Goal: Task Accomplishment & Management: Manage account settings

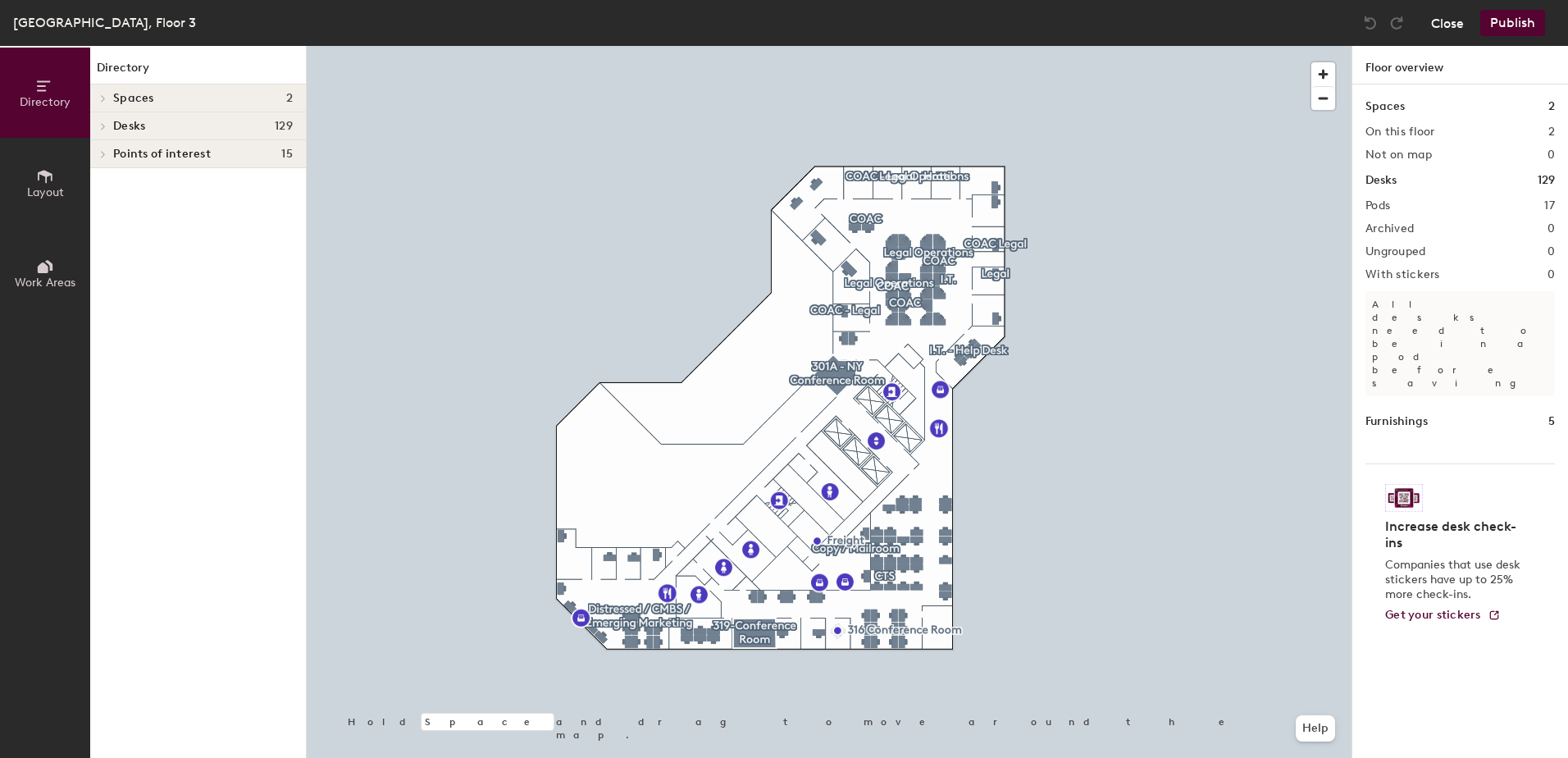
click at [1454, 26] on button "Close" at bounding box center [1447, 23] width 33 height 26
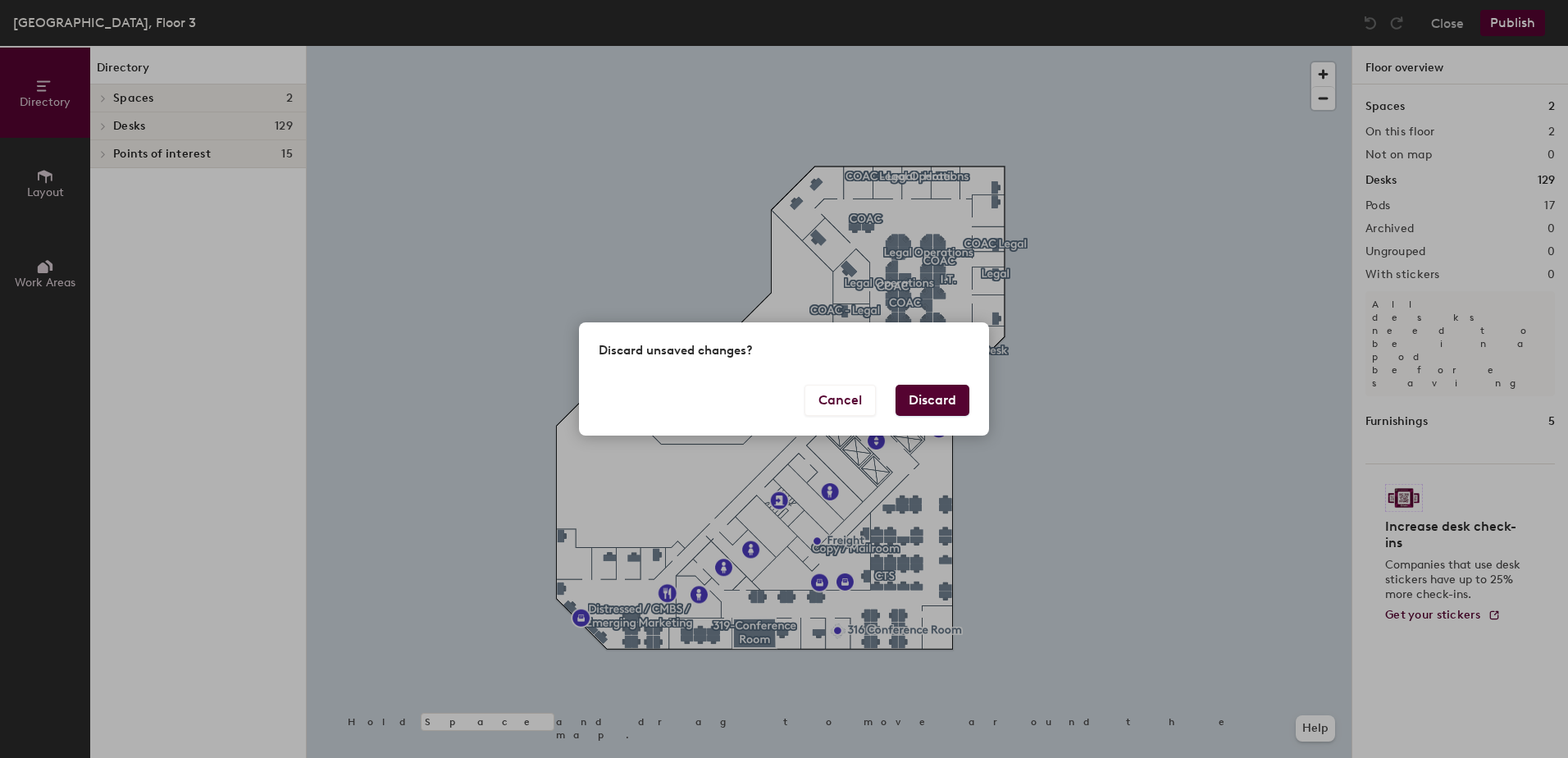
click at [923, 405] on button "Discard" at bounding box center [932, 399] width 74 height 31
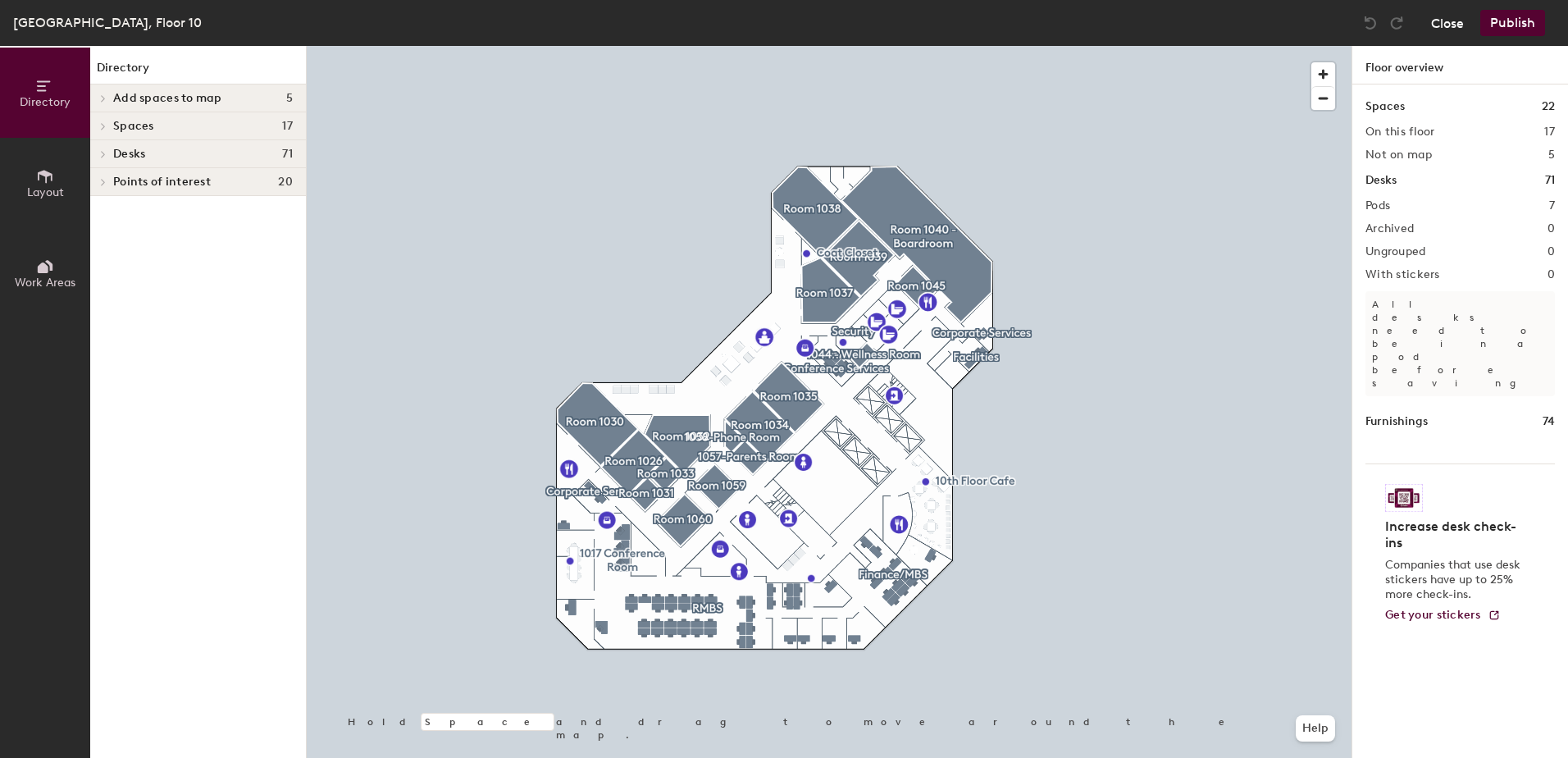
click at [1442, 18] on button "Close" at bounding box center [1447, 23] width 33 height 26
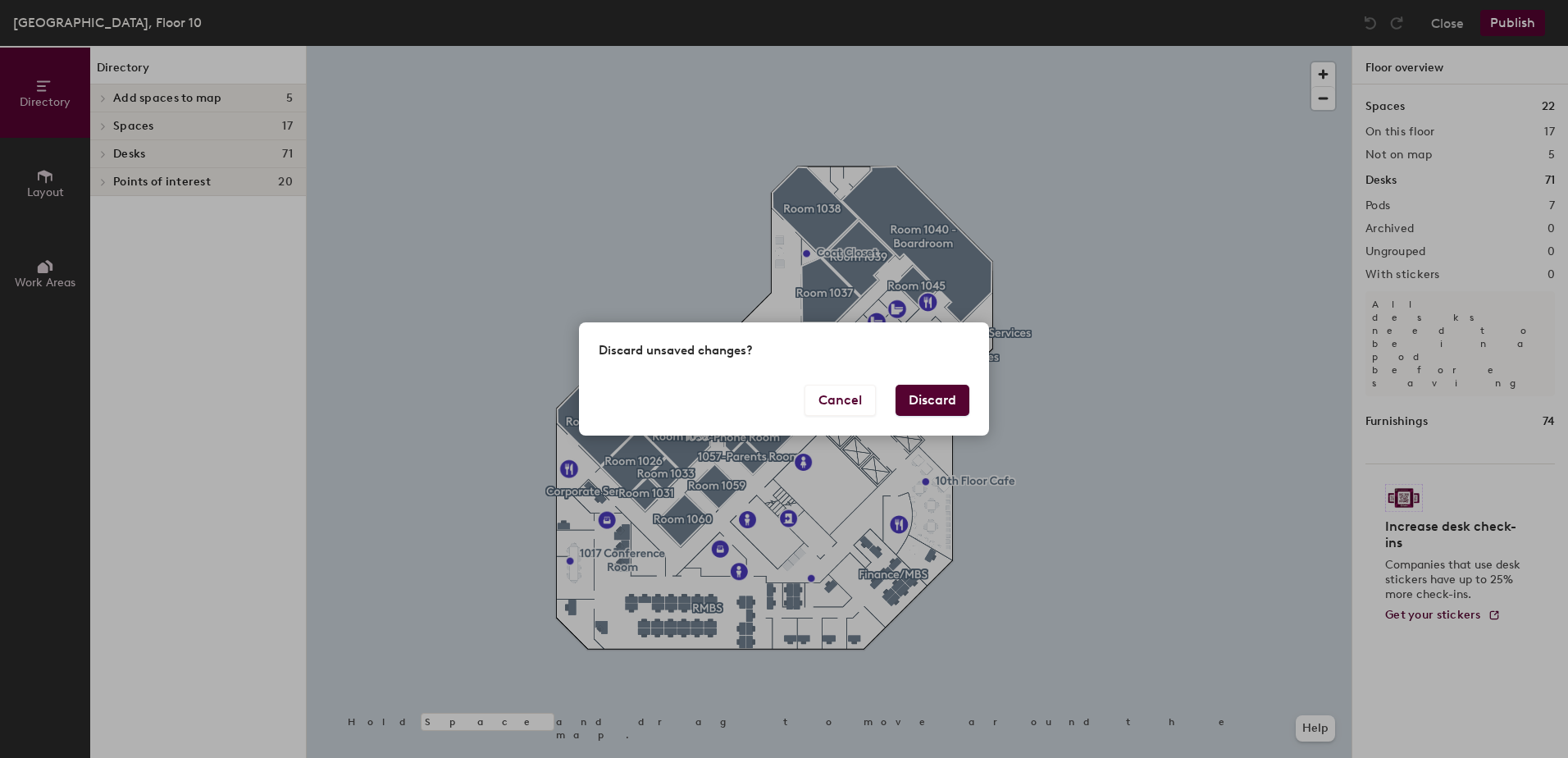
click at [933, 395] on button "Discard" at bounding box center [932, 399] width 74 height 31
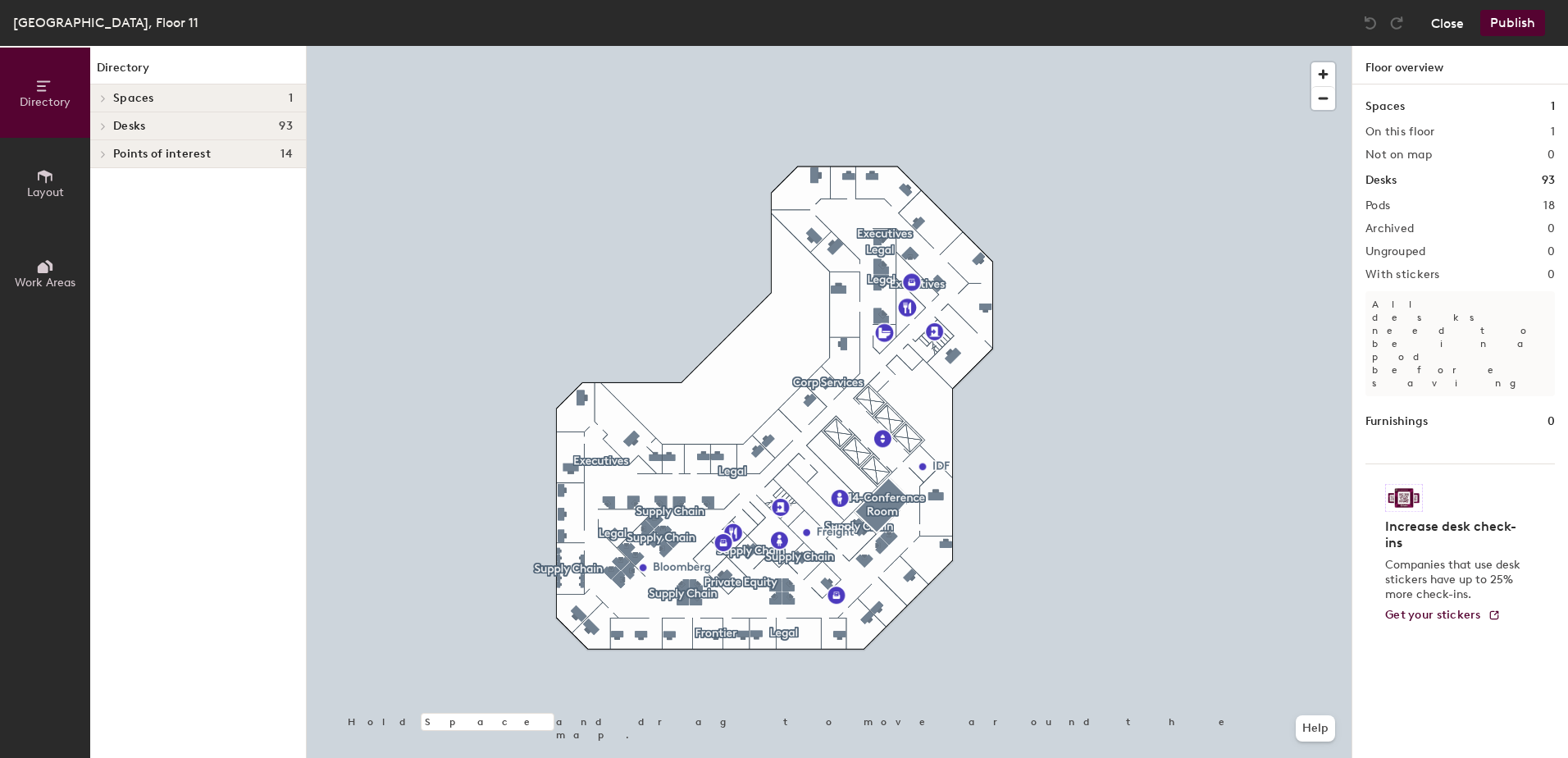
click at [1445, 26] on button "Close" at bounding box center [1447, 23] width 33 height 26
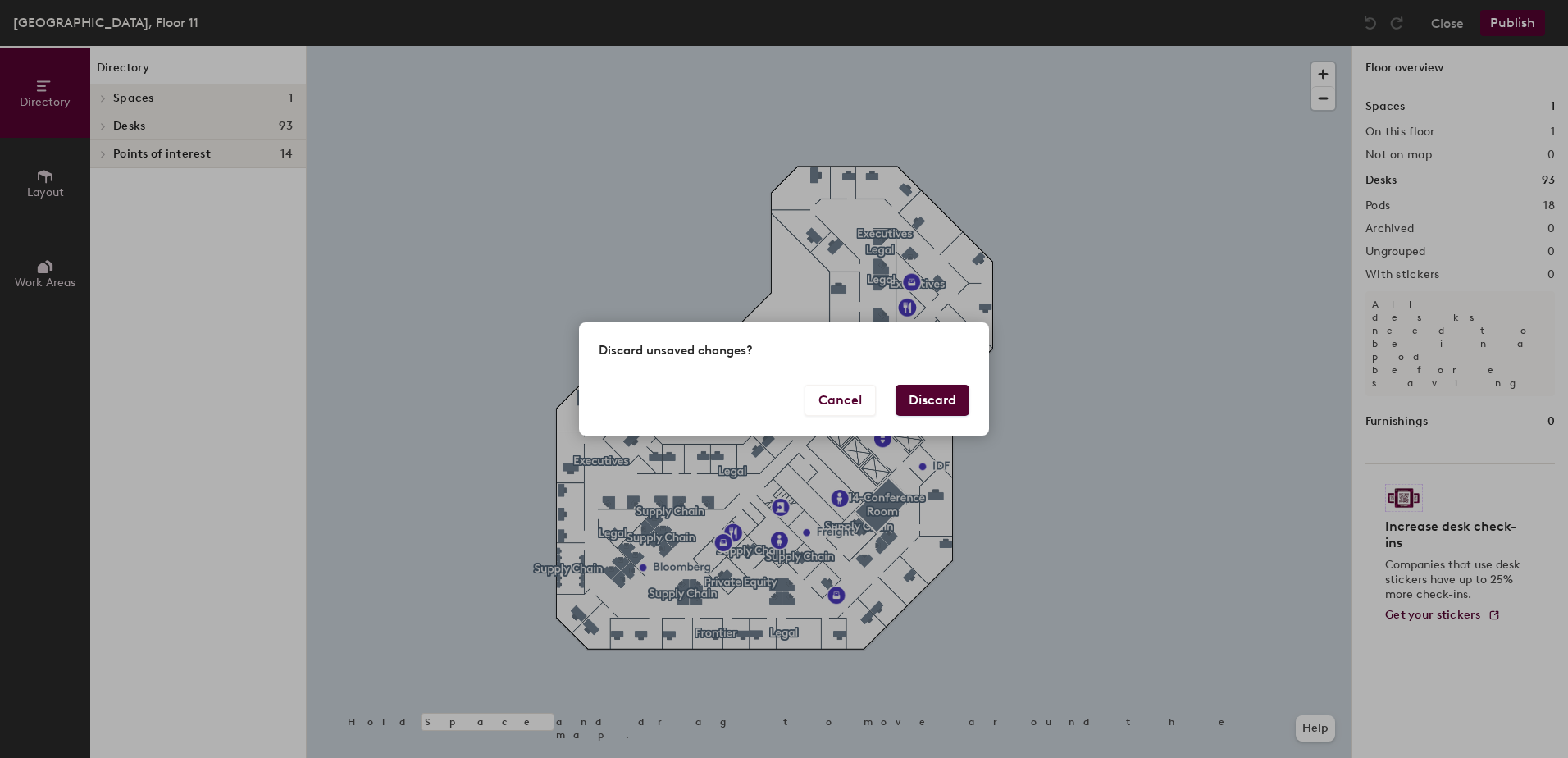
click at [922, 402] on button "Discard" at bounding box center [932, 399] width 74 height 31
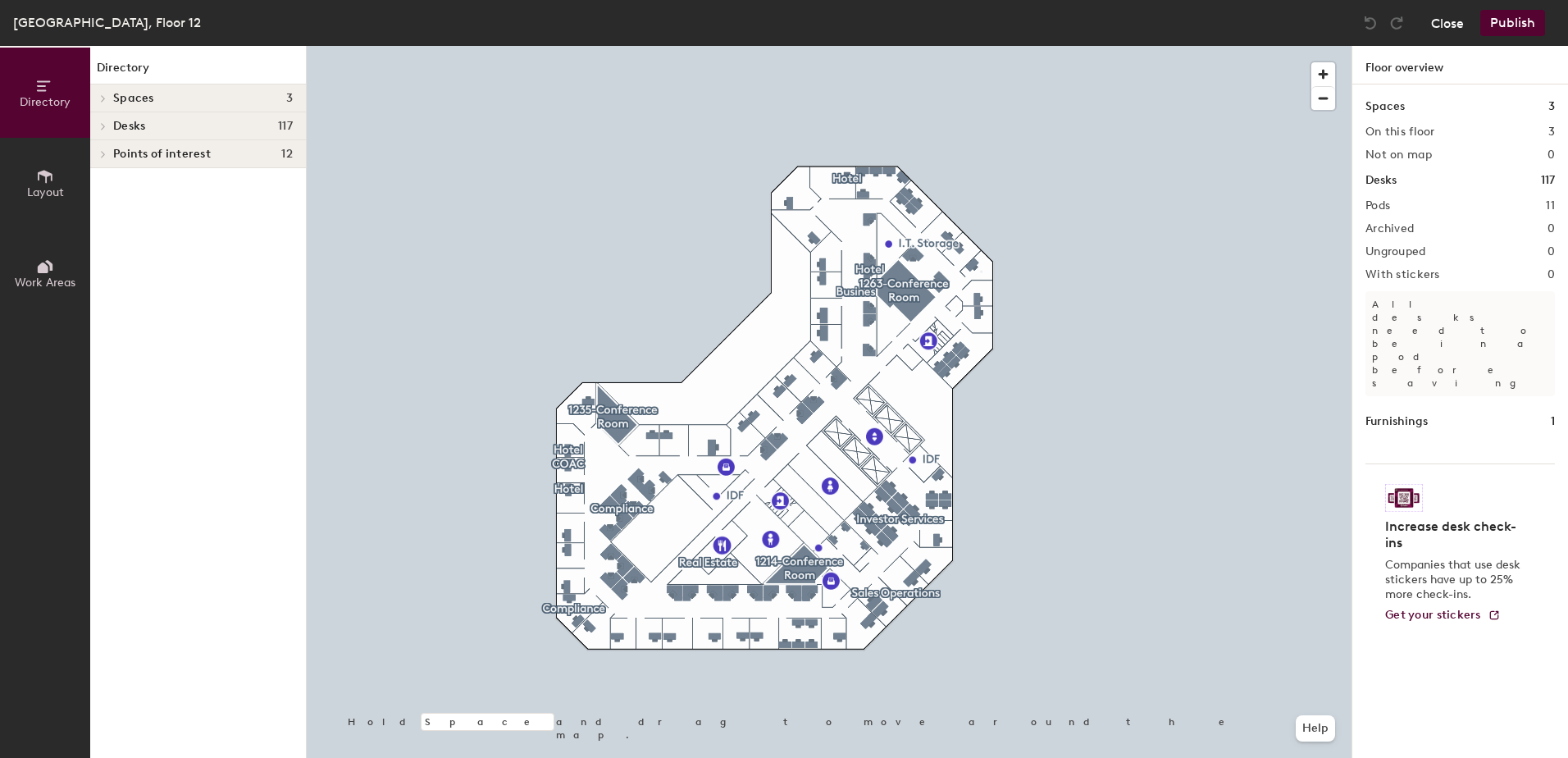
click at [1448, 26] on button "Close" at bounding box center [1447, 23] width 33 height 26
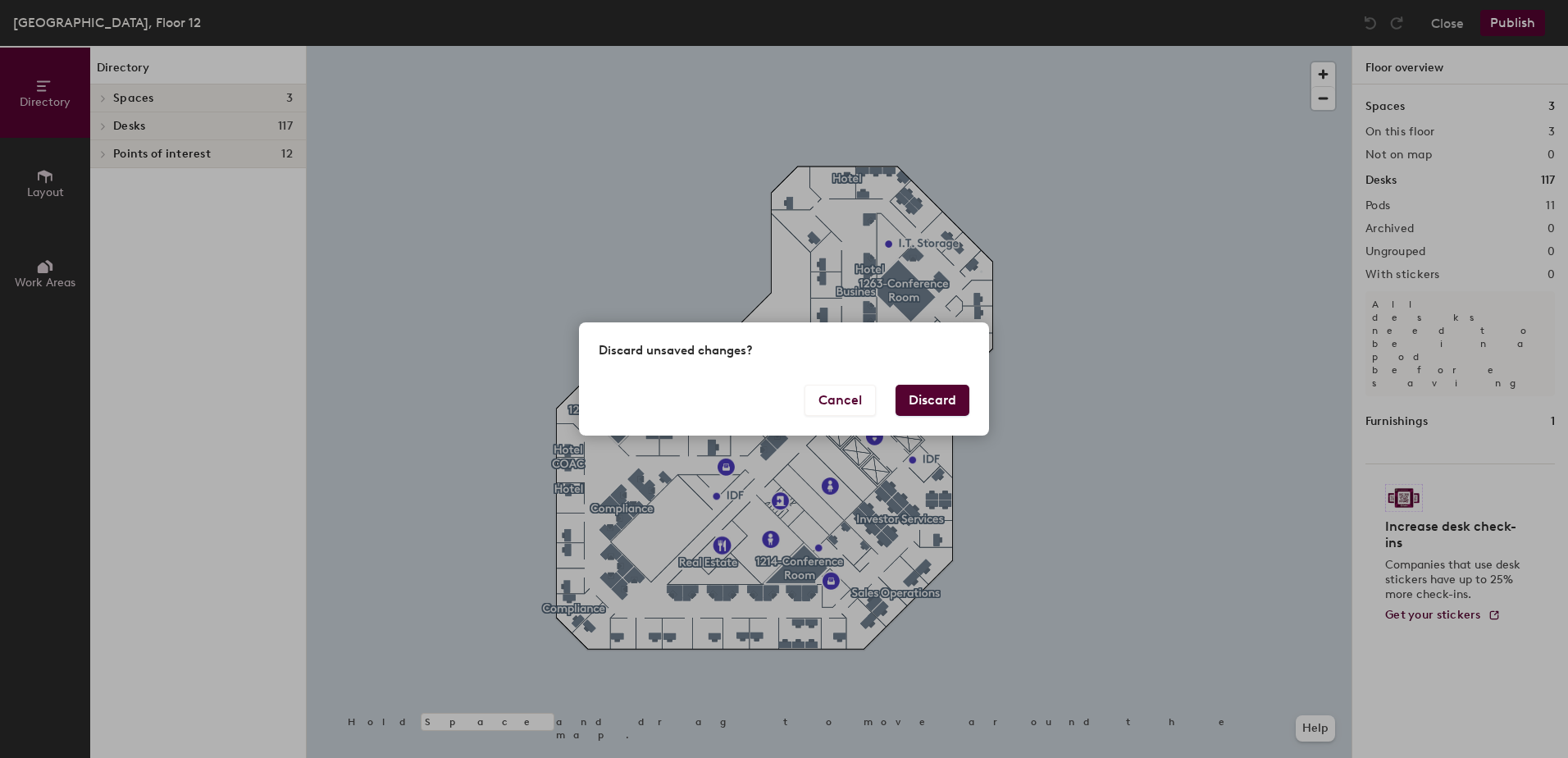
click at [928, 396] on button "Discard" at bounding box center [932, 399] width 74 height 31
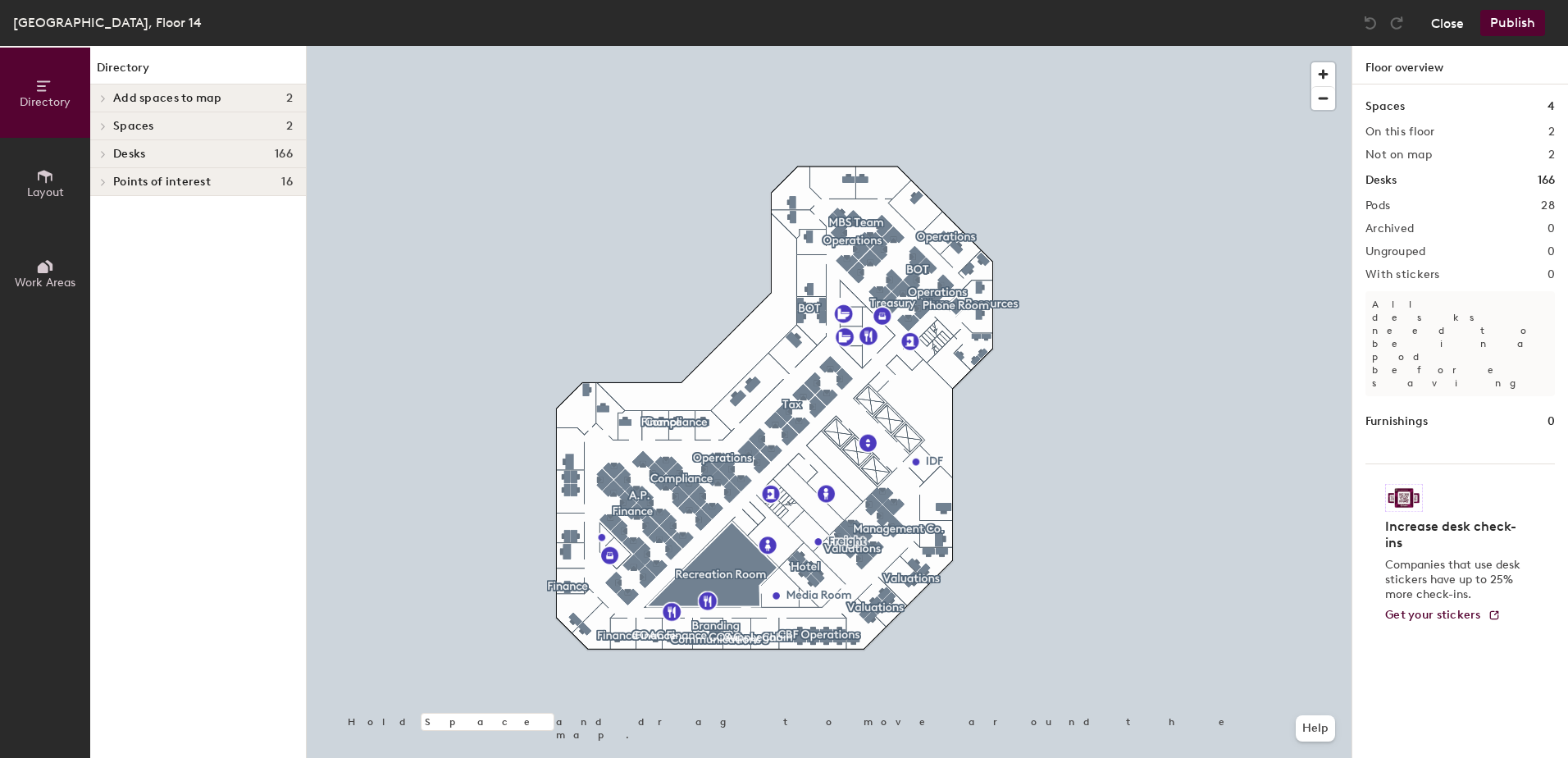
click at [1455, 18] on button "Close" at bounding box center [1447, 23] width 33 height 26
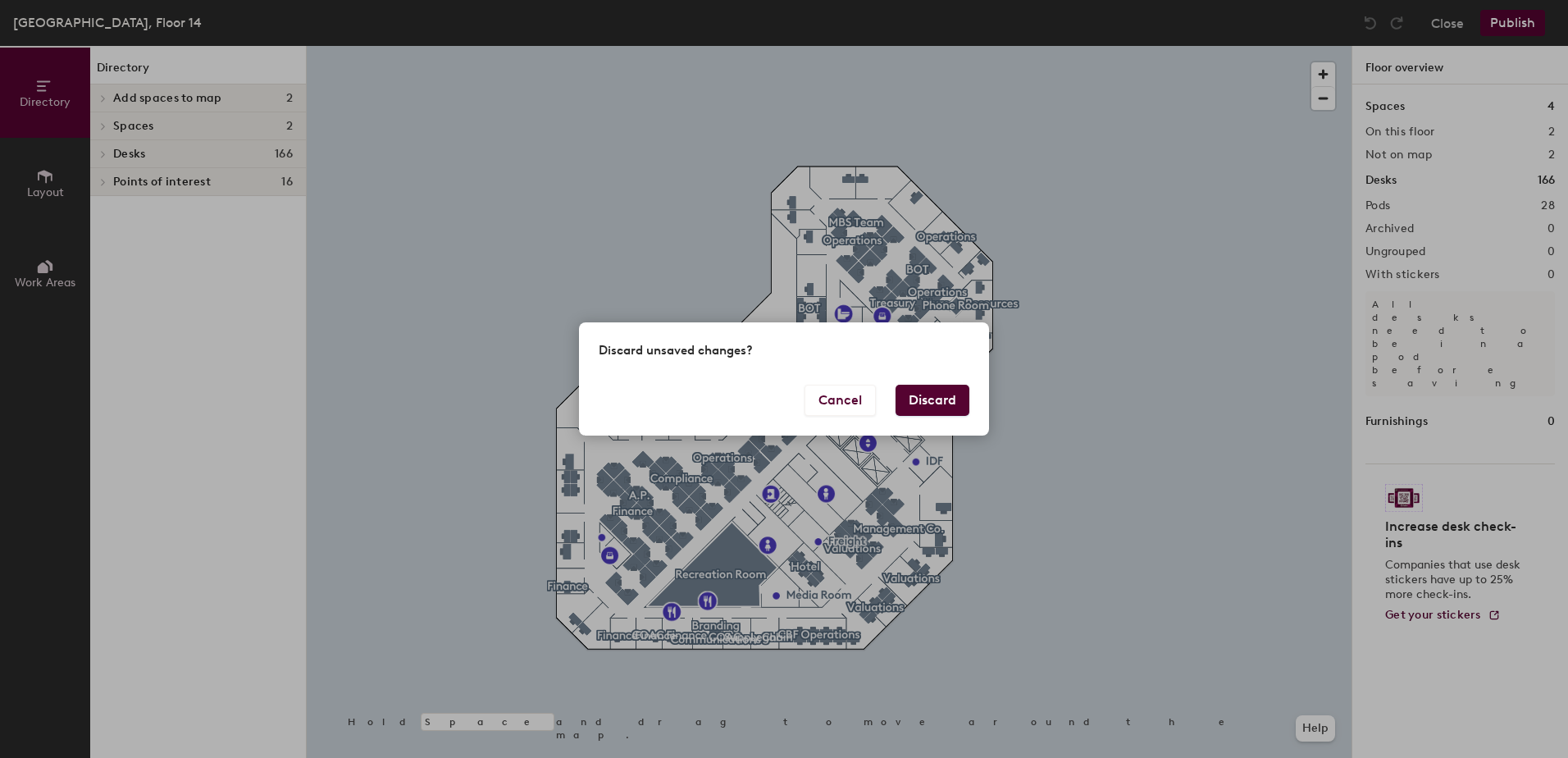
click at [931, 406] on button "Discard" at bounding box center [932, 399] width 74 height 31
